Goal: Obtain resource: Download file/media

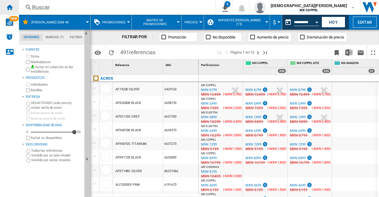
click at [7, 10] on ng-md-icon "Inicio" at bounding box center [9, 7] width 7 height 7
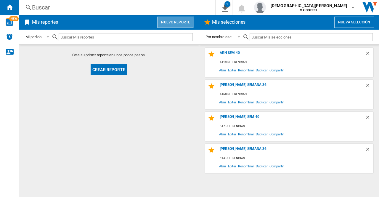
click at [181, 26] on button "Nuevo reporte" at bounding box center [175, 22] width 37 height 11
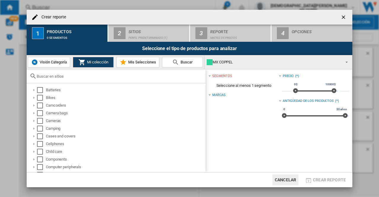
click at [135, 59] on button "Mis Selecciones" at bounding box center [137, 62] width 43 height 11
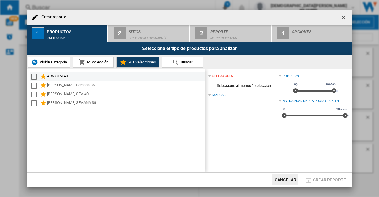
click at [34, 76] on div "Select" at bounding box center [34, 77] width 6 height 6
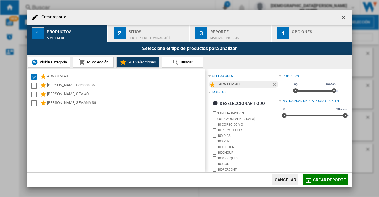
click at [162, 28] on div "Sitios" at bounding box center [157, 30] width 58 height 6
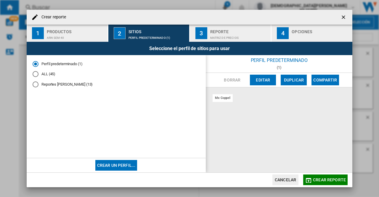
click at [31, 83] on div "Perfil predeterminado (1) ALL (45) Reportes [PERSON_NAME] (13)" at bounding box center [116, 106] width 179 height 103
click at [34, 85] on div "Reportes Oscar López (13)" at bounding box center [36, 84] width 6 height 6
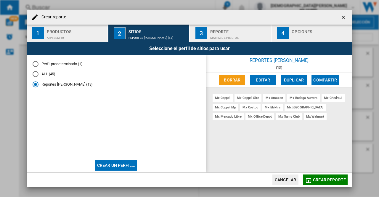
click at [234, 29] on div "Reporte" at bounding box center [239, 30] width 58 height 6
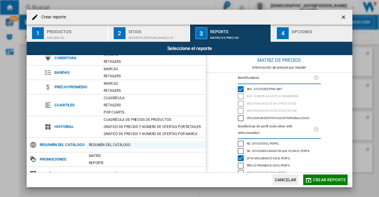
scroll to position [41, 0]
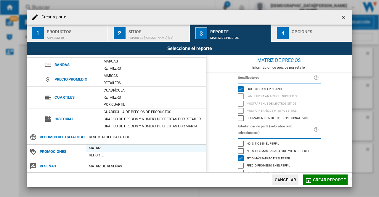
click at [97, 146] on div "Matriz" at bounding box center [146, 148] width 120 height 6
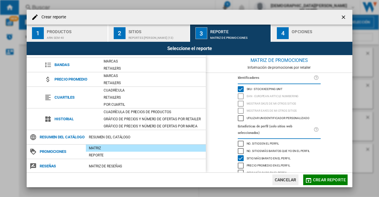
click at [285, 38] on div "4" at bounding box center [283, 33] width 12 height 12
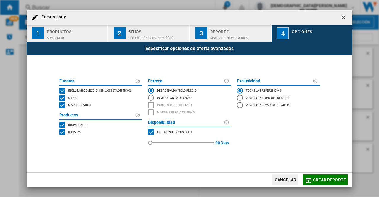
click at [62, 105] on div "MARKETPLACES" at bounding box center [62, 105] width 6 height 6
click at [64, 132] on div "BUNDLES" at bounding box center [62, 132] width 6 height 6
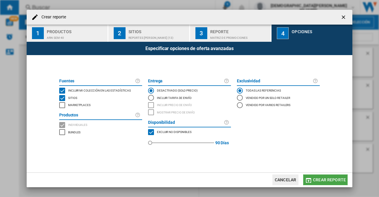
click at [332, 178] on span "Crear reporte" at bounding box center [329, 179] width 33 height 5
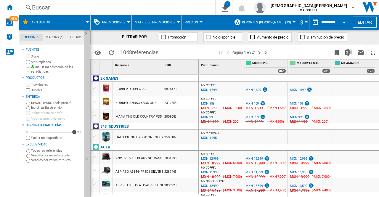
click at [343, 23] on button "Open calendar" at bounding box center [343, 21] width 11 height 11
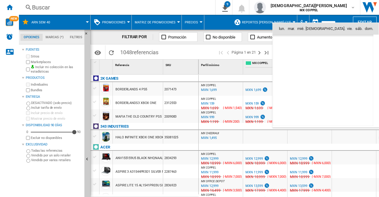
scroll to position [2822, 0]
click at [298, 68] on span "7" at bounding box center [297, 68] width 12 height 12
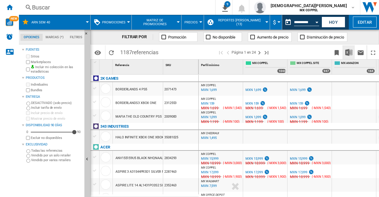
click at [345, 56] on button "Descargar en Excel" at bounding box center [349, 52] width 12 height 14
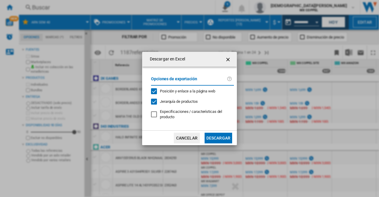
click at [227, 135] on button "Descargar" at bounding box center [218, 138] width 28 height 11
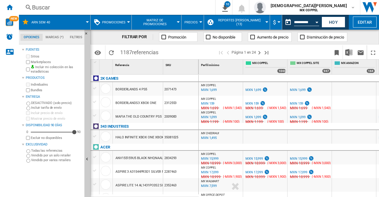
click at [355, 36] on div "FILTRAR POR Promoción No disponible Aumento de precio Disminución de precio" at bounding box center [234, 37] width 288 height 15
click at [315, 22] on button "Open calendar" at bounding box center [316, 21] width 11 height 11
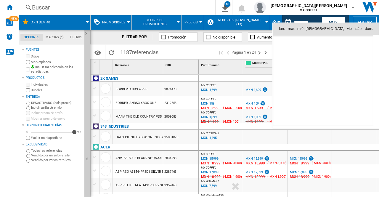
scroll to position [2822, 0]
drag, startPoint x: 312, startPoint y: 67, endPoint x: 223, endPoint y: 181, distance: 144.7
click at [312, 67] on span "8" at bounding box center [310, 68] width 12 height 12
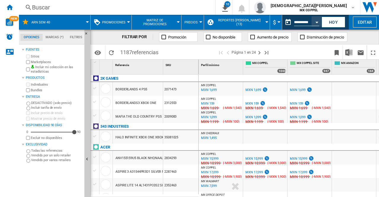
type input "**********"
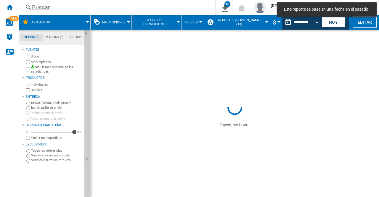
click at [0, 0] on img "Descargar en Excel" at bounding box center [0, 0] width 0 height 0
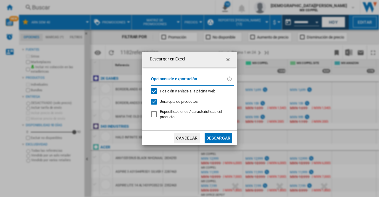
click at [214, 140] on button "Descargar" at bounding box center [218, 138] width 28 height 11
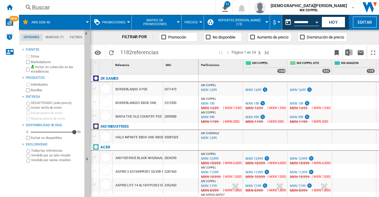
click at [316, 23] on button "Open calendar" at bounding box center [316, 21] width 11 height 11
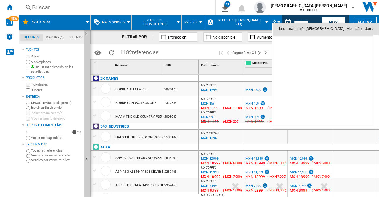
scroll to position [2822, 0]
click at [284, 68] on span "6" at bounding box center [284, 68] width 12 height 12
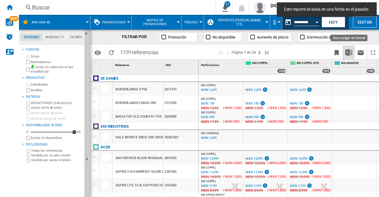
click at [345, 49] on img "Descargar en Excel" at bounding box center [348, 52] width 7 height 7
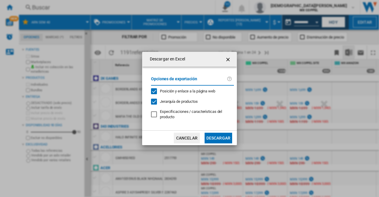
click at [215, 139] on button "Descargar" at bounding box center [218, 138] width 28 height 11
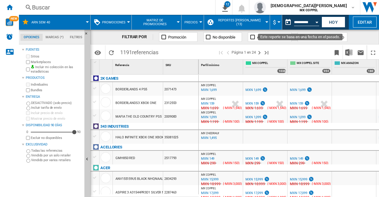
click at [314, 20] on button "Open calendar" at bounding box center [316, 21] width 11 height 11
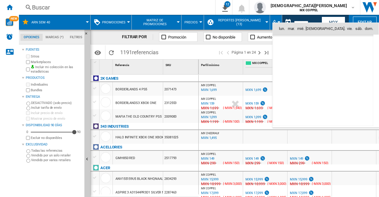
scroll to position [2822, 0]
click at [292, 41] on span "[DATE]" at bounding box center [286, 41] width 12 height 5
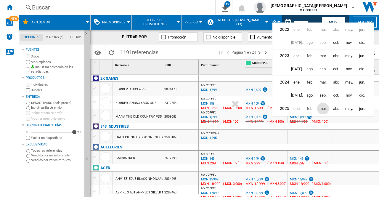
scroll to position [14, 0]
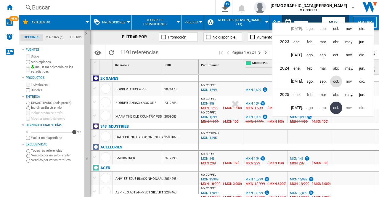
click at [333, 81] on span "oct." at bounding box center [336, 81] width 12 height 12
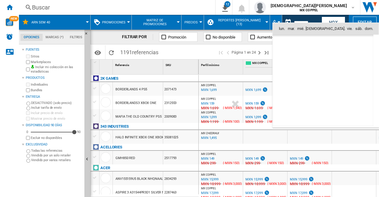
scroll to position [1882, 0]
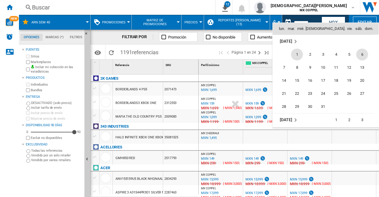
click at [357, 56] on span "6" at bounding box center [362, 55] width 12 height 12
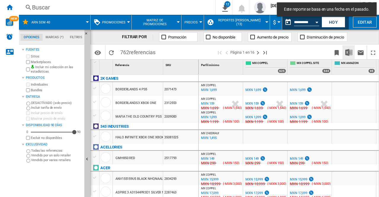
click at [346, 52] on img "Descargar en Excel" at bounding box center [348, 52] width 7 height 7
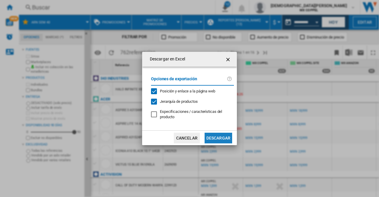
click at [226, 139] on button "Descargar" at bounding box center [218, 138] width 28 height 11
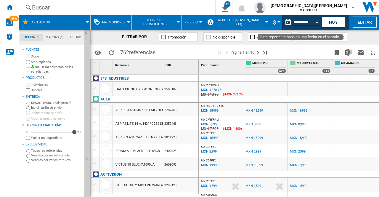
click at [315, 23] on button "Open calendar" at bounding box center [316, 21] width 11 height 11
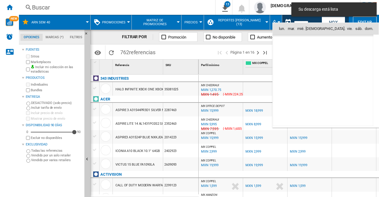
scroll to position [1882, 0]
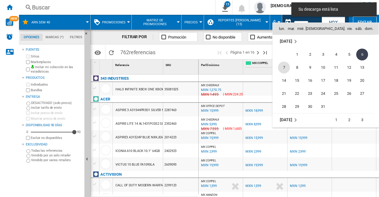
click at [282, 67] on span "7" at bounding box center [284, 68] width 12 height 12
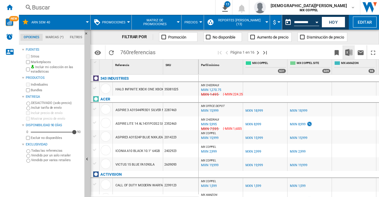
click at [349, 49] on img "Descargar en Excel" at bounding box center [348, 52] width 7 height 7
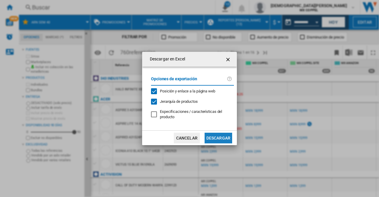
click at [220, 136] on button "Descargar" at bounding box center [218, 138] width 28 height 11
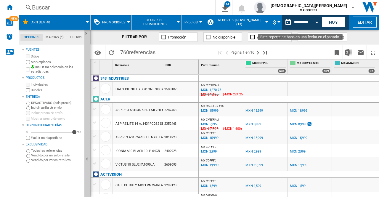
click at [314, 22] on button "Open calendar" at bounding box center [316, 21] width 11 height 11
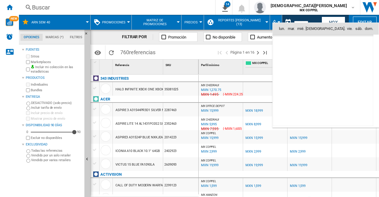
scroll to position [1882, 0]
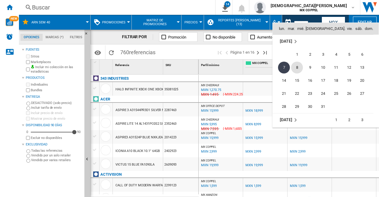
click at [296, 68] on span "8" at bounding box center [297, 68] width 12 height 12
type input "**********"
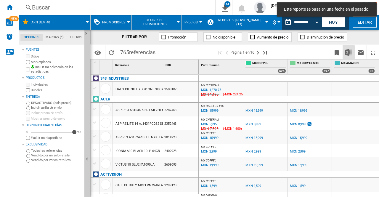
click at [344, 52] on button "Descargar en Excel" at bounding box center [349, 52] width 12 height 14
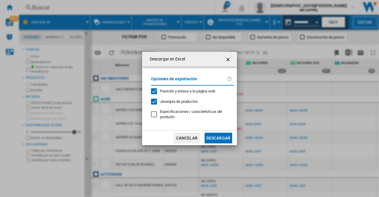
click at [215, 138] on button "Descargar" at bounding box center [218, 138] width 28 height 11
